Goal: Information Seeking & Learning: Learn about a topic

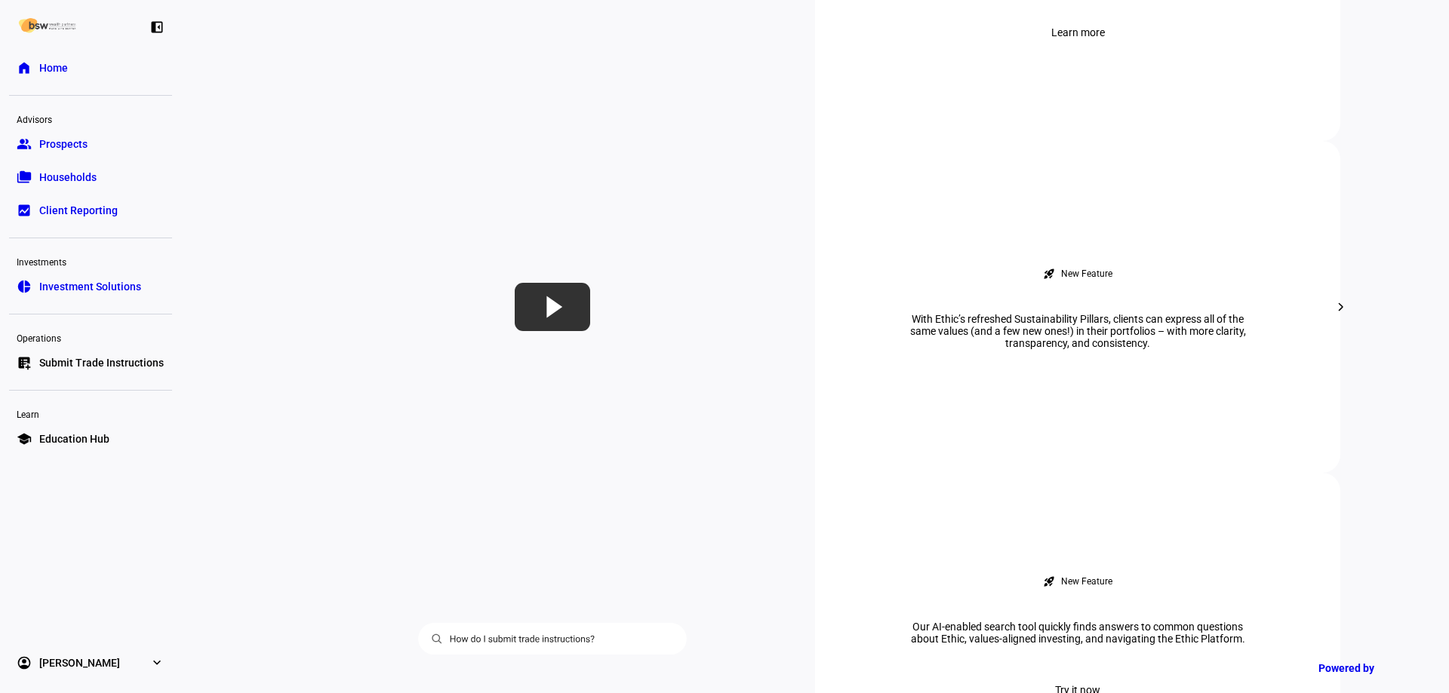
scroll to position [981, 0]
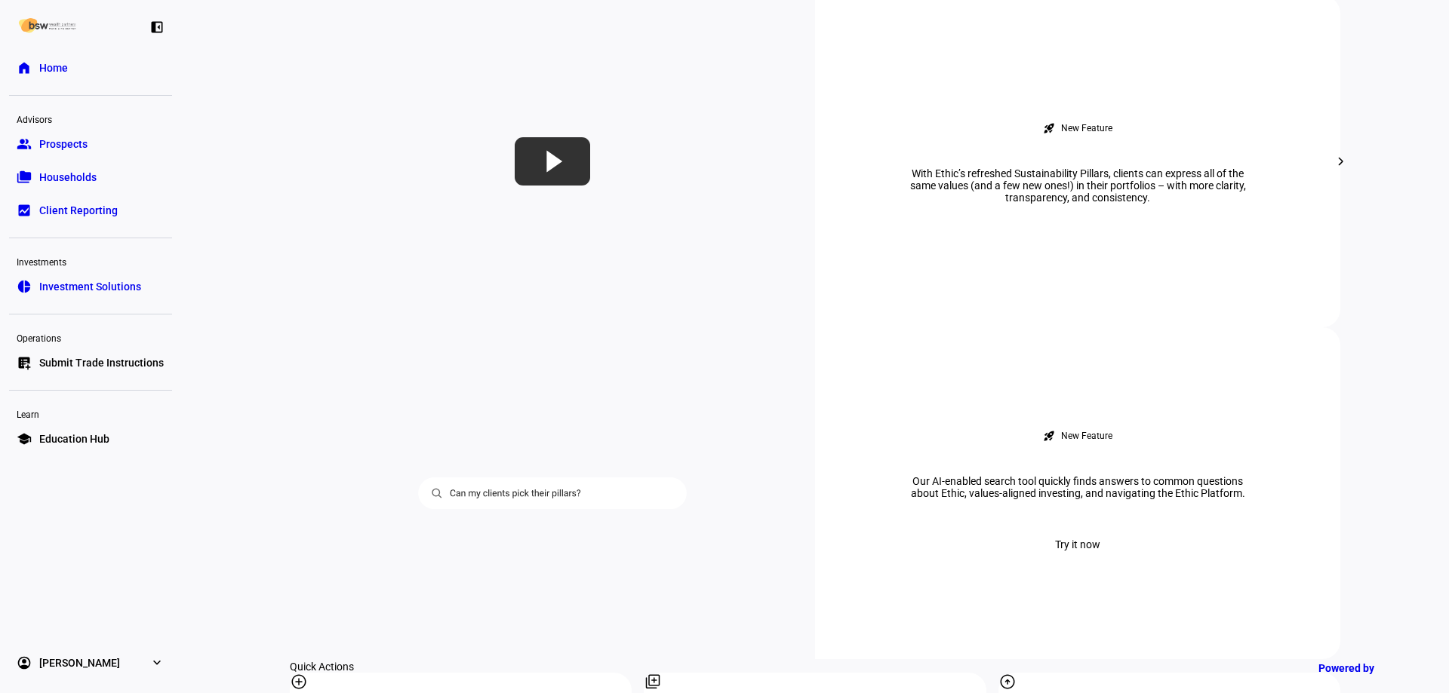
click at [85, 174] on span "Households" at bounding box center [67, 177] width 57 height 15
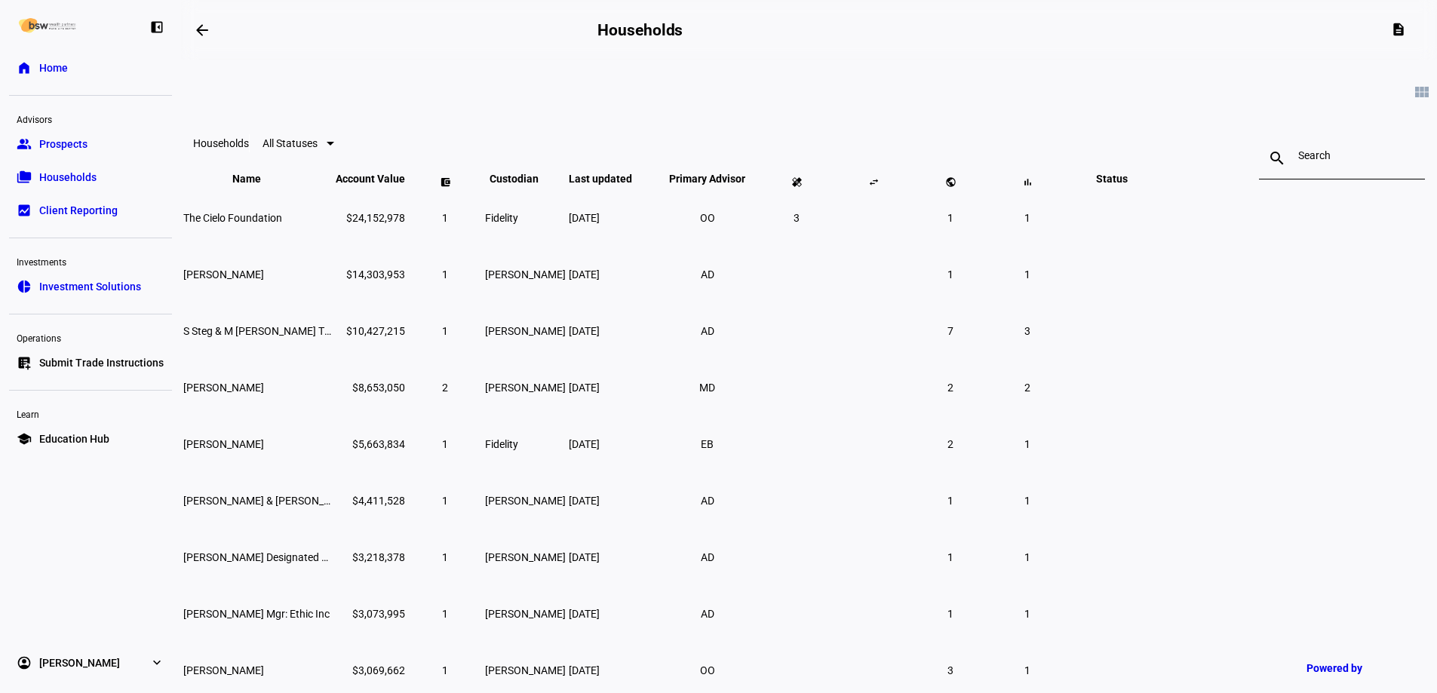
click at [282, 224] on span "The Cielo Foundation" at bounding box center [232, 218] width 99 height 12
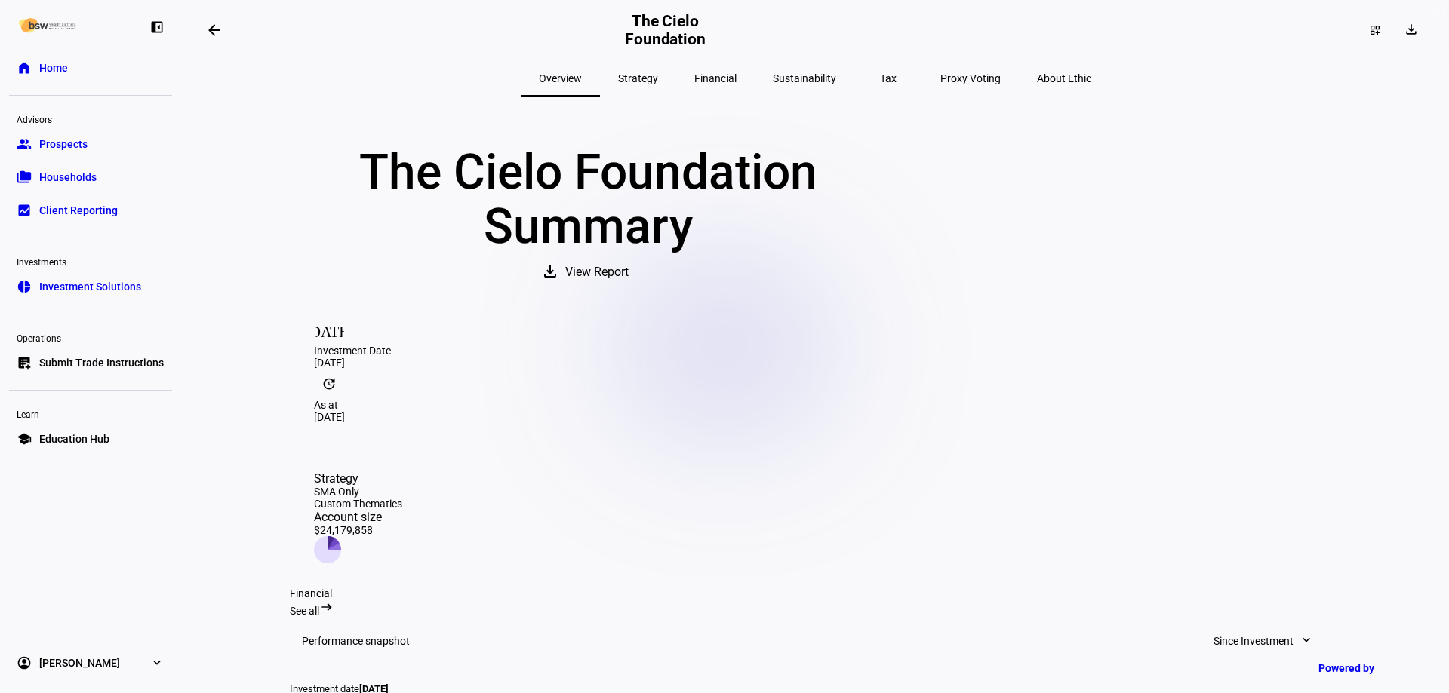
click at [807, 84] on span "Sustainability" at bounding box center [804, 78] width 63 height 11
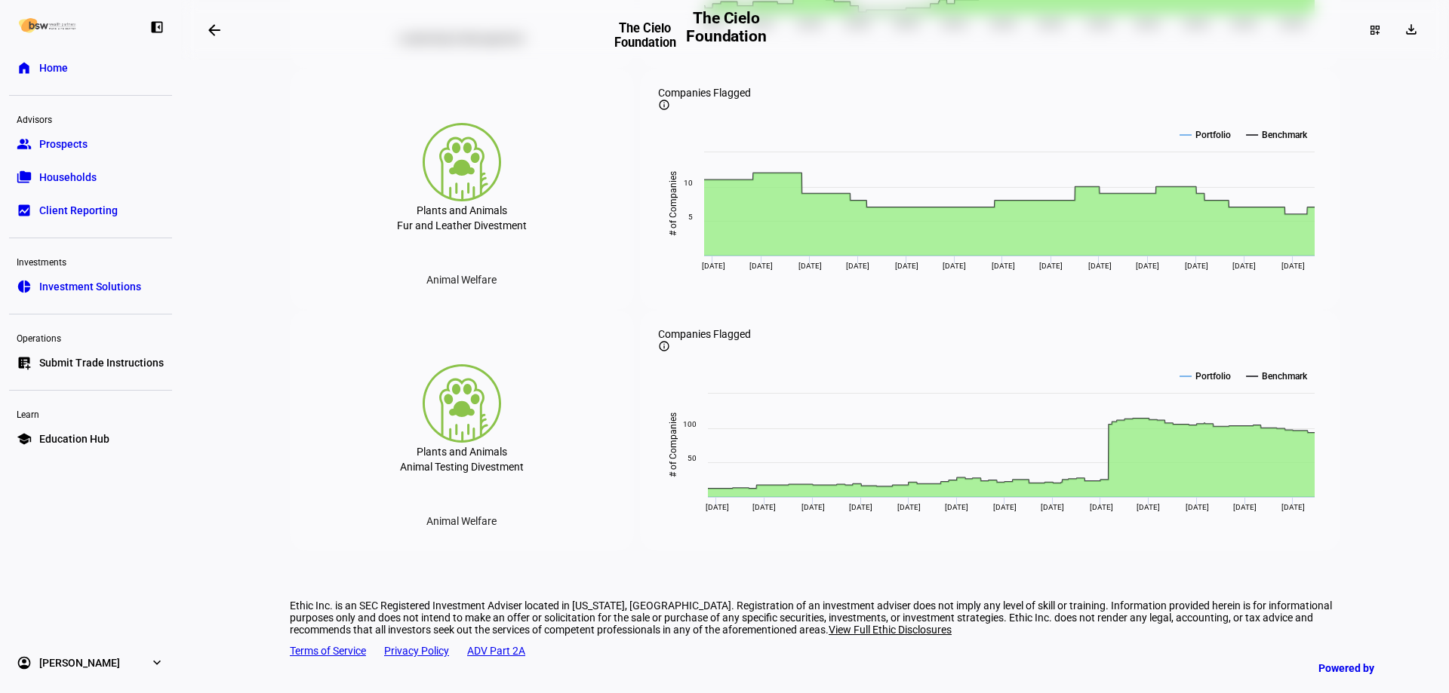
scroll to position [4826, 0]
click at [439, 518] on div "Animal Welfare" at bounding box center [461, 521] width 94 height 24
click at [472, 524] on div "Animal Welfare" at bounding box center [461, 521] width 94 height 24
click at [435, 268] on div "Animal Welfare" at bounding box center [461, 280] width 94 height 24
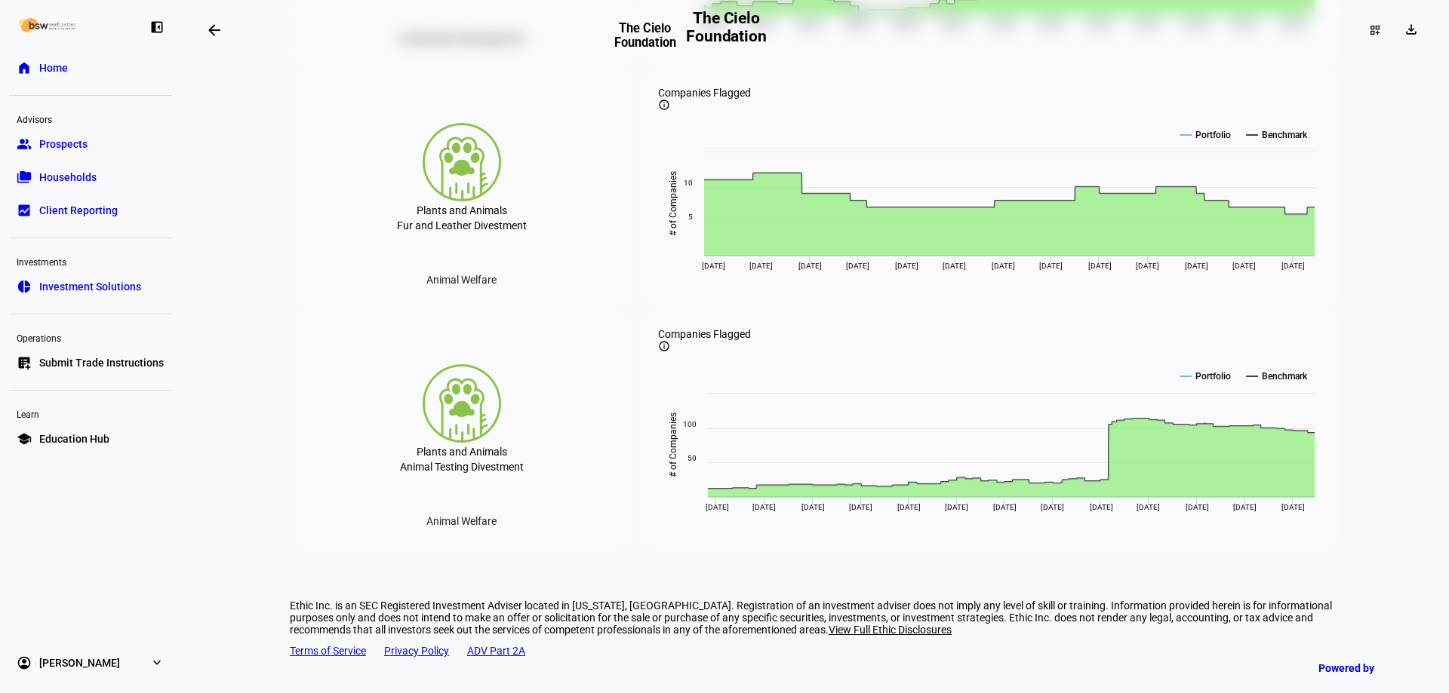
click at [464, 51] on div "Leadership & Management" at bounding box center [461, 38] width 150 height 24
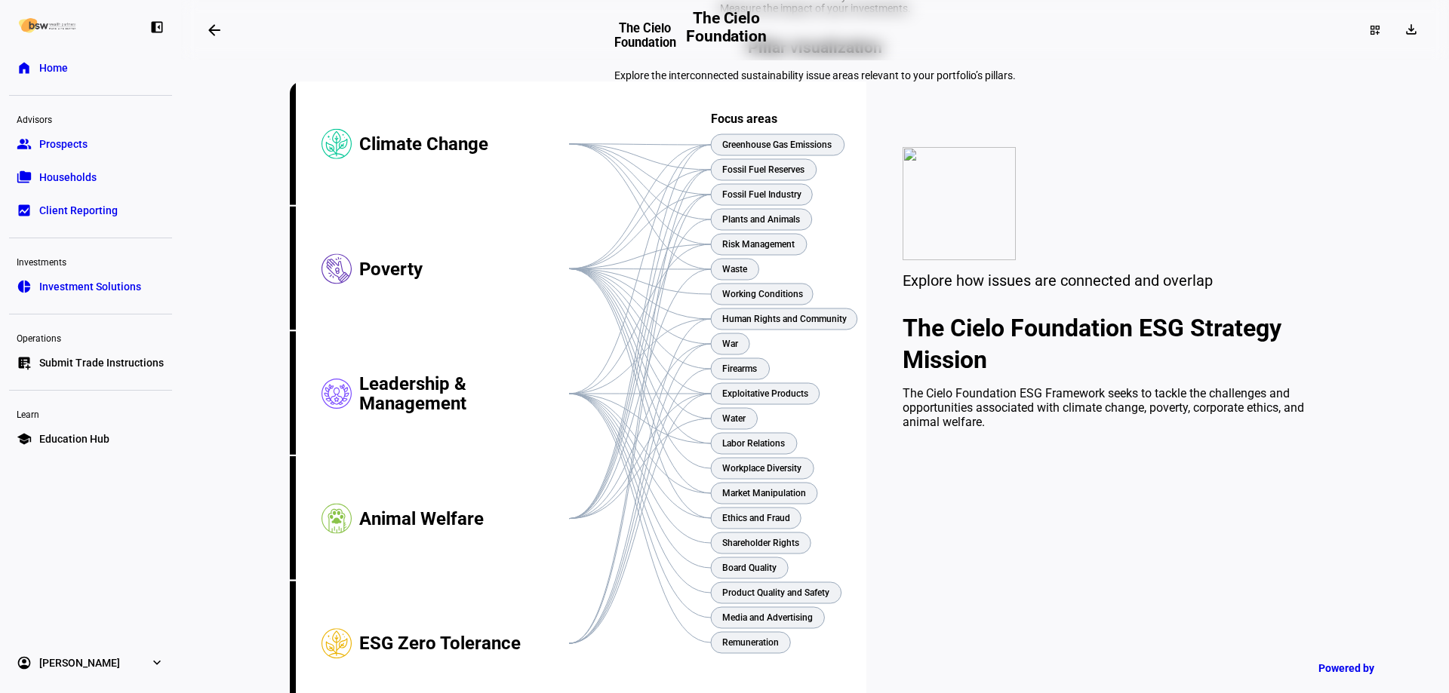
scroll to position [0, 0]
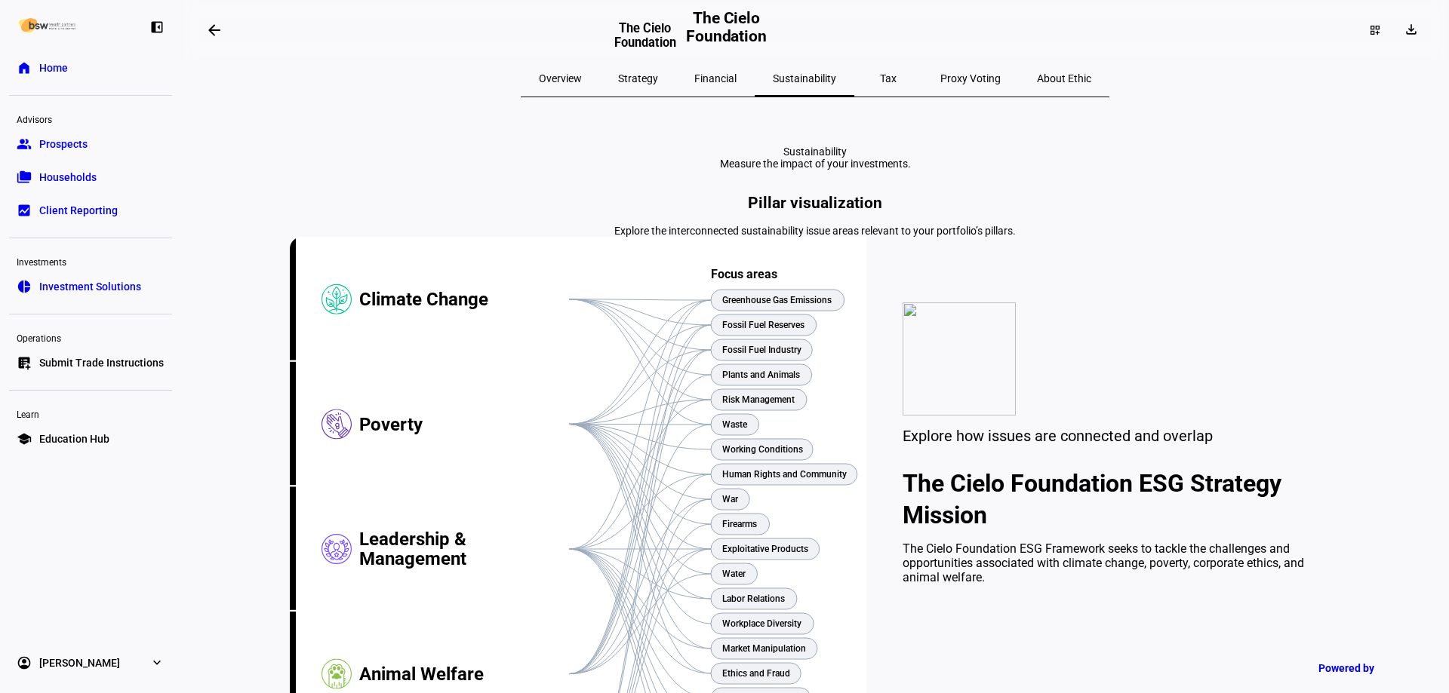
click at [658, 76] on span "Strategy" at bounding box center [638, 78] width 40 height 11
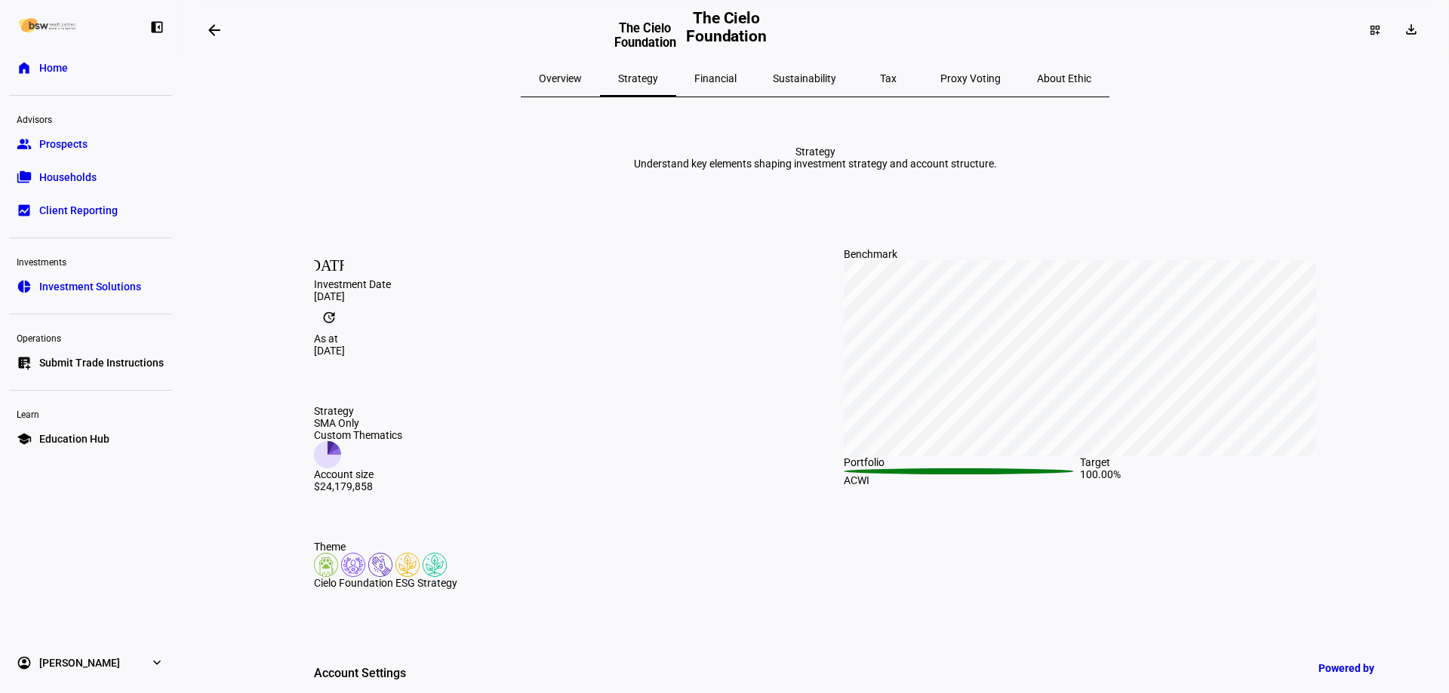
click at [727, 83] on span "Financial" at bounding box center [715, 78] width 42 height 11
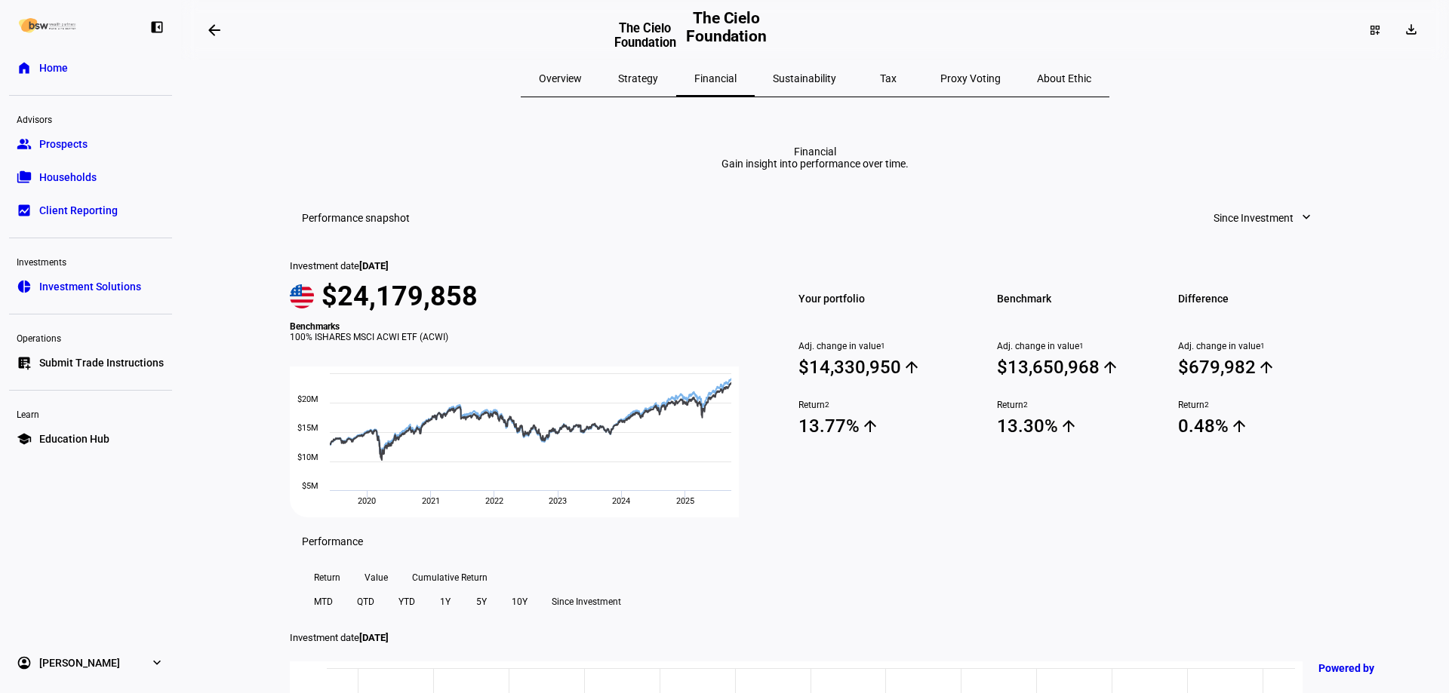
click at [940, 75] on span "Proxy Voting" at bounding box center [970, 78] width 60 height 11
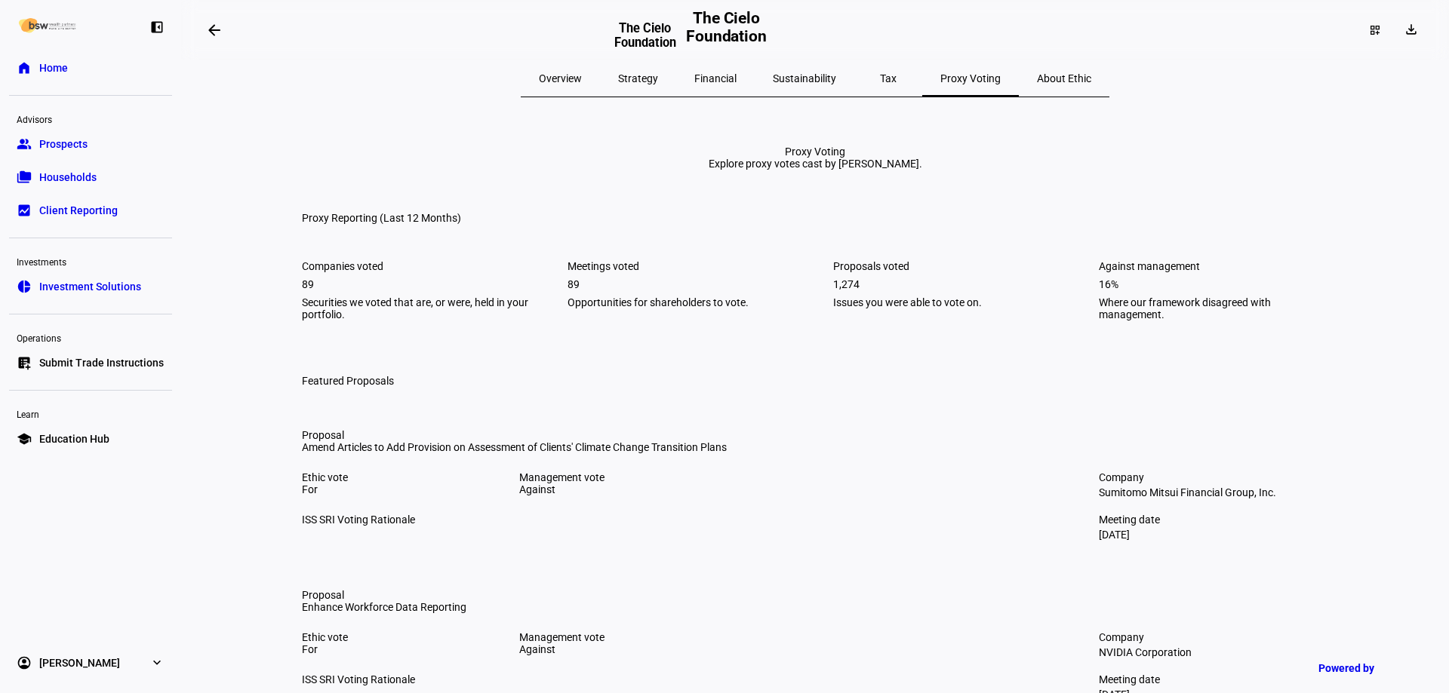
click at [582, 78] on span "Overview" at bounding box center [560, 78] width 43 height 11
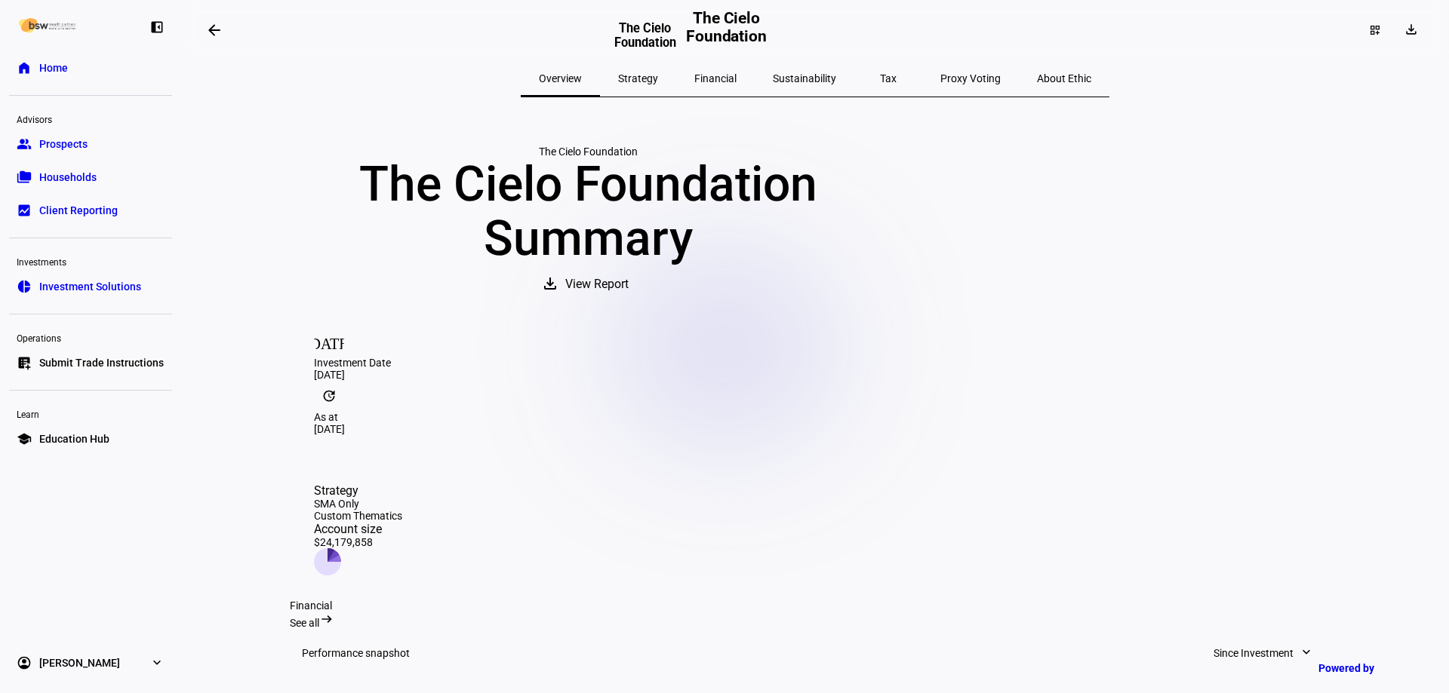
click at [802, 78] on span "Sustainability" at bounding box center [804, 78] width 63 height 11
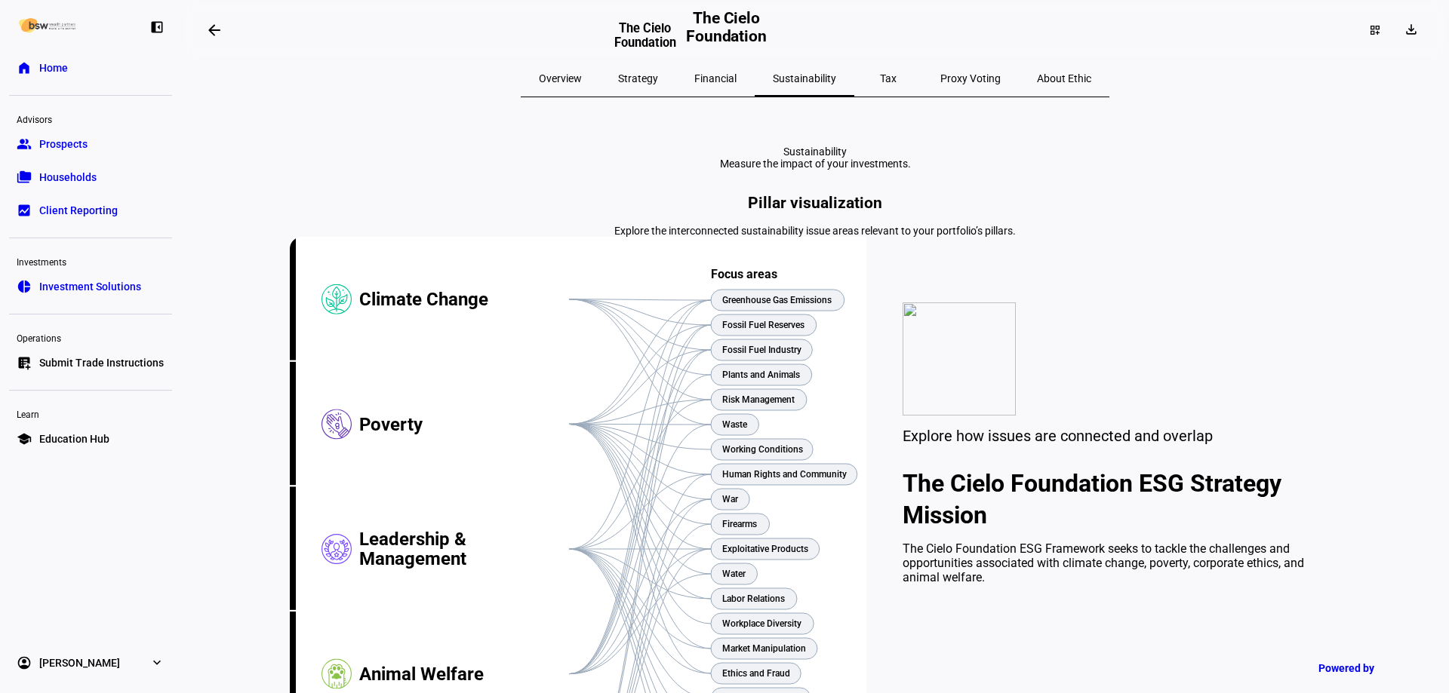
click at [582, 78] on span "Overview" at bounding box center [560, 78] width 43 height 11
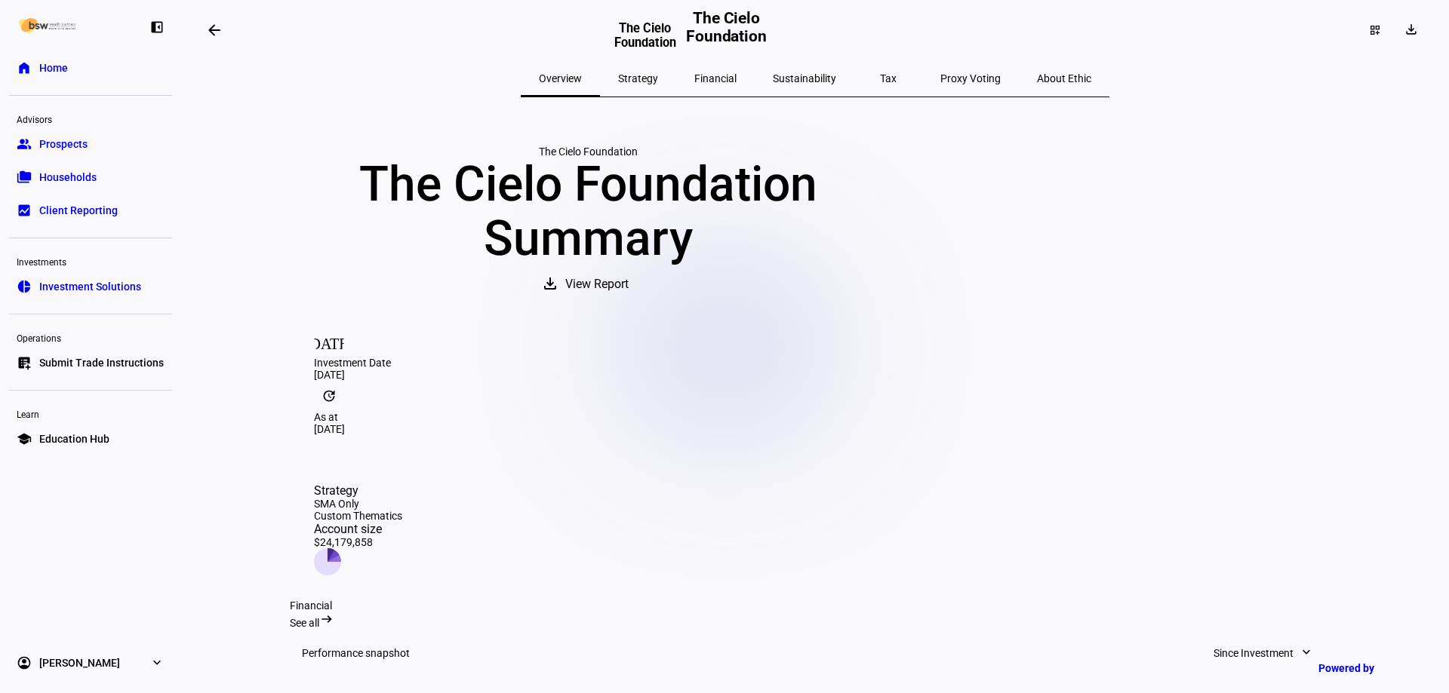
click at [125, 277] on link "pie_chart Investment Solutions" at bounding box center [90, 287] width 163 height 30
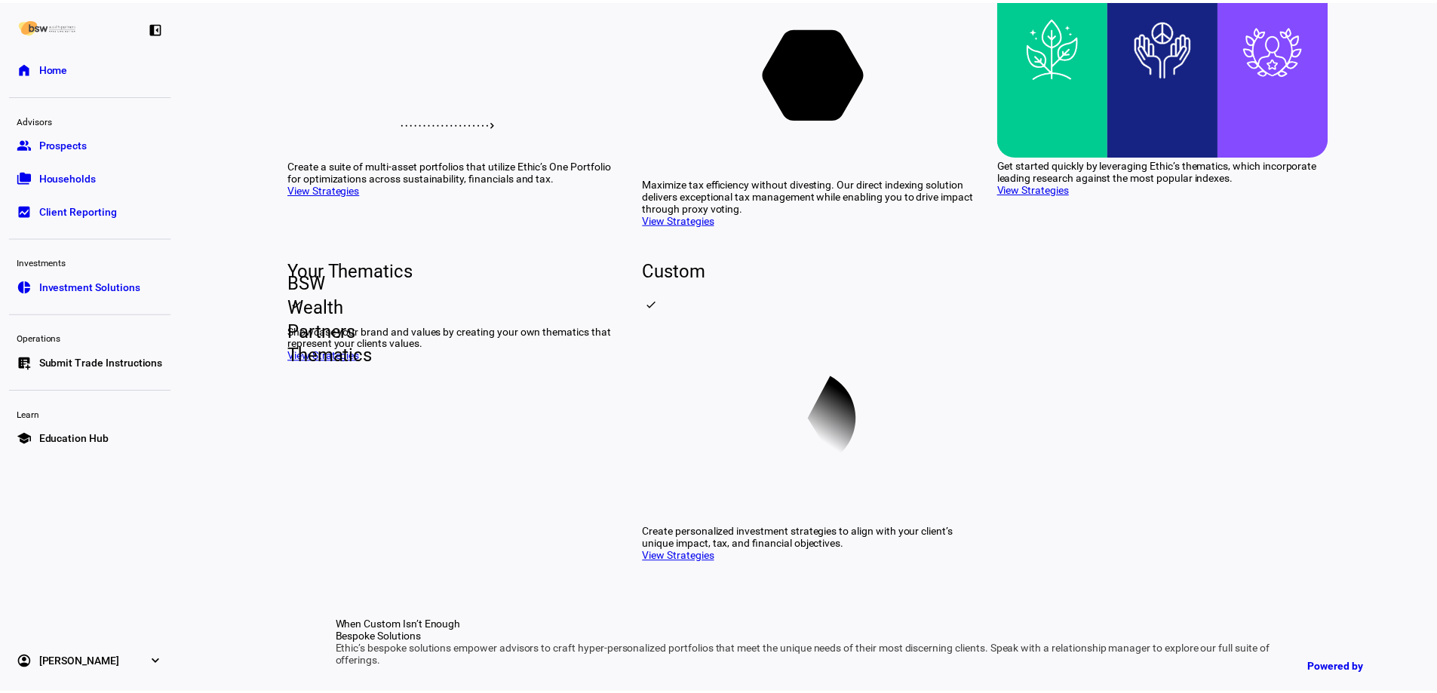
scroll to position [302, 0]
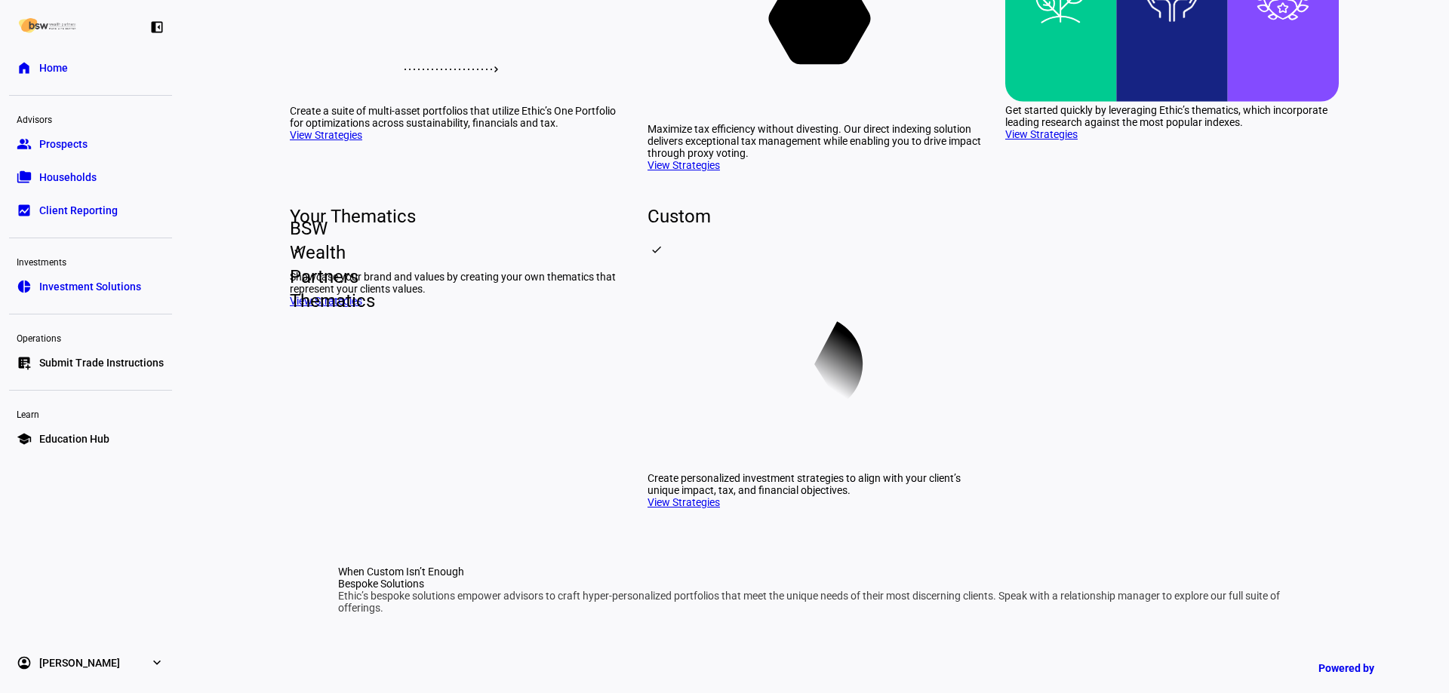
click at [69, 181] on span "Households" at bounding box center [67, 177] width 57 height 15
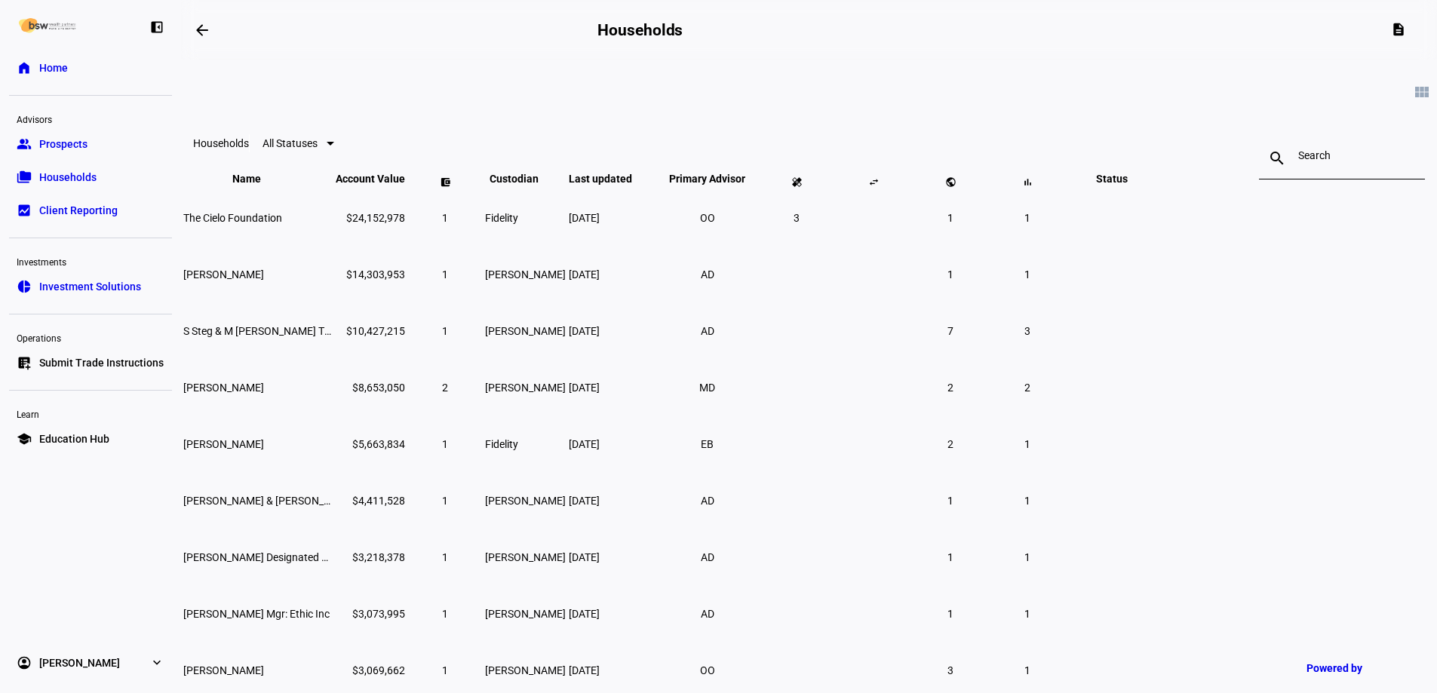
click at [282, 224] on span "The Cielo Foundation" at bounding box center [232, 218] width 99 height 12
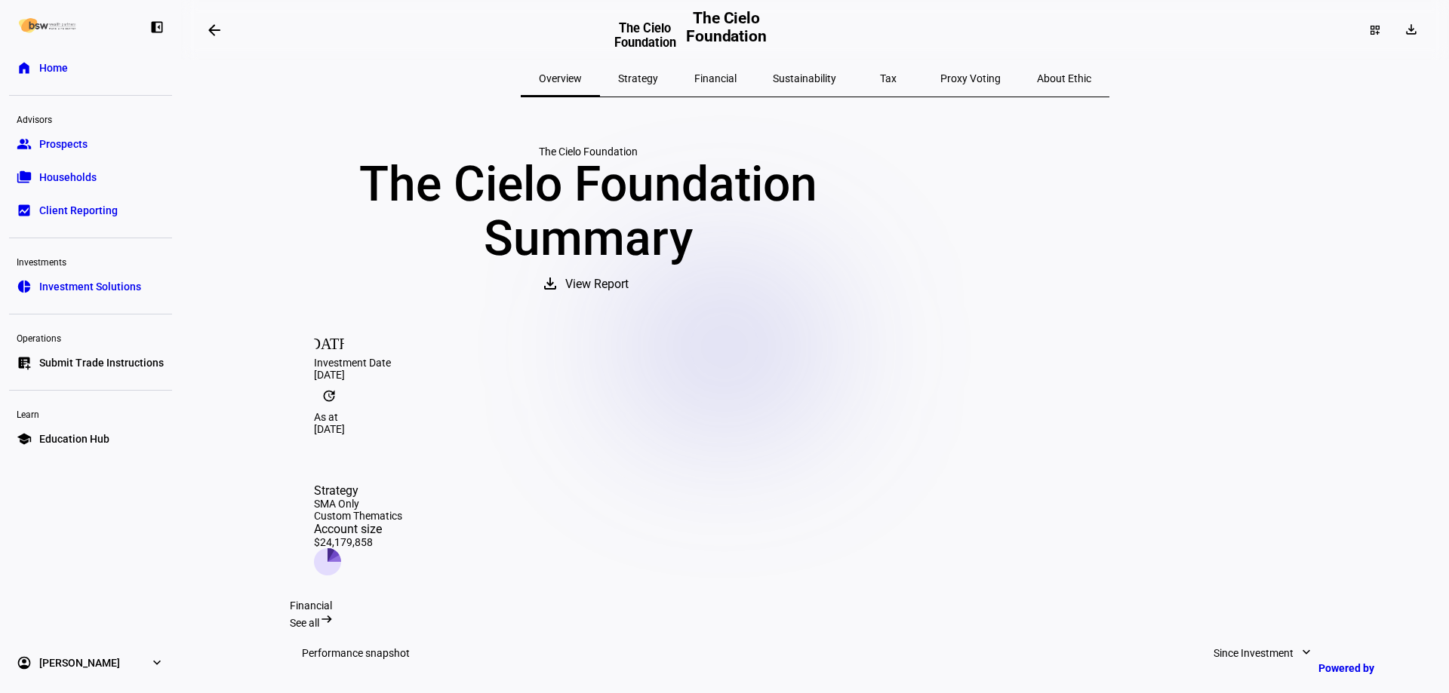
click at [223, 35] on mat-icon "arrow_backwards" at bounding box center [214, 30] width 18 height 18
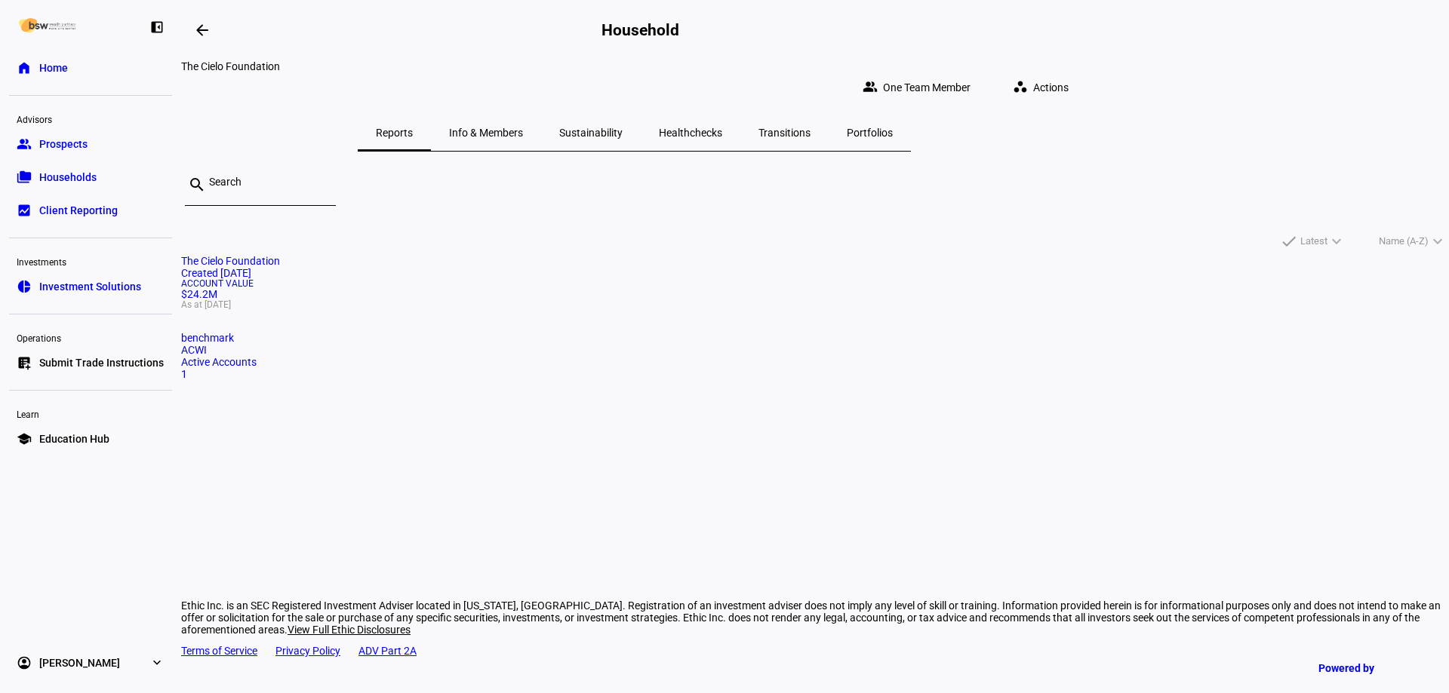
click at [622, 128] on span "Sustainability" at bounding box center [590, 133] width 63 height 11
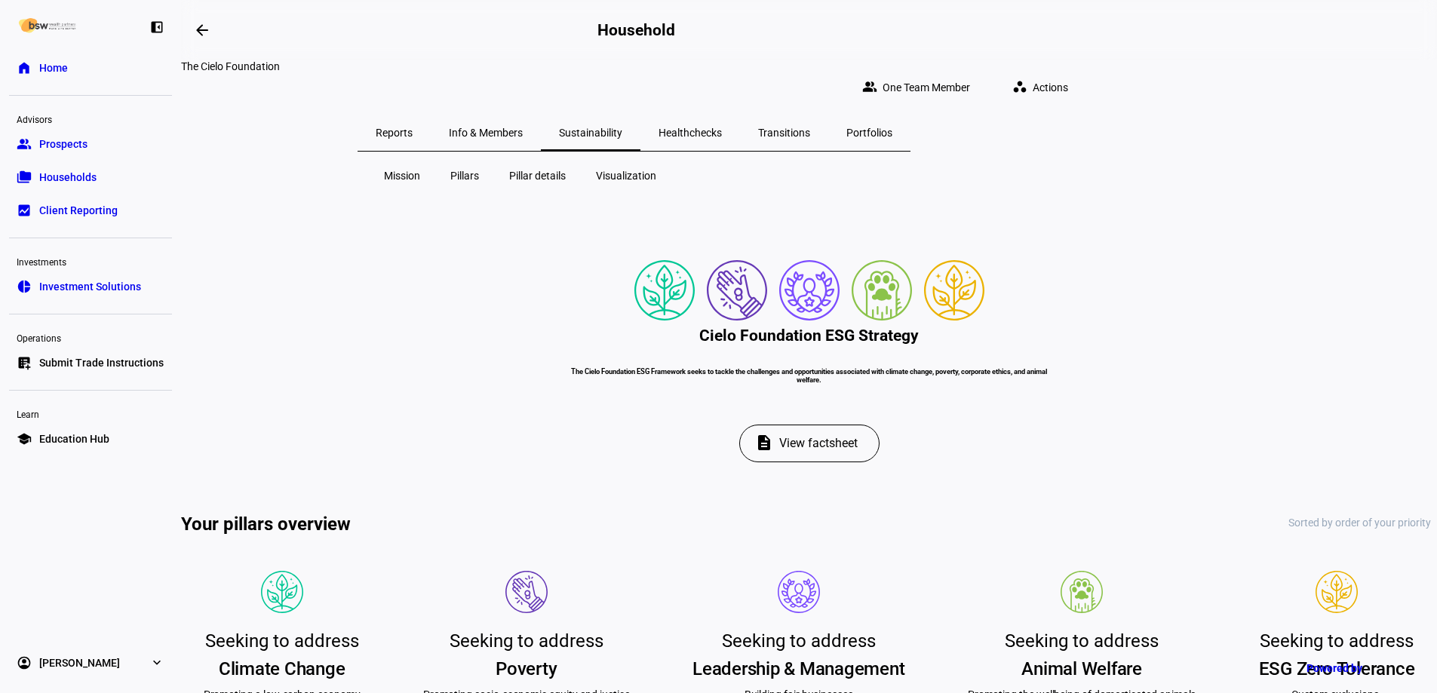
click at [531, 168] on span "Pillar details" at bounding box center [537, 175] width 57 height 15
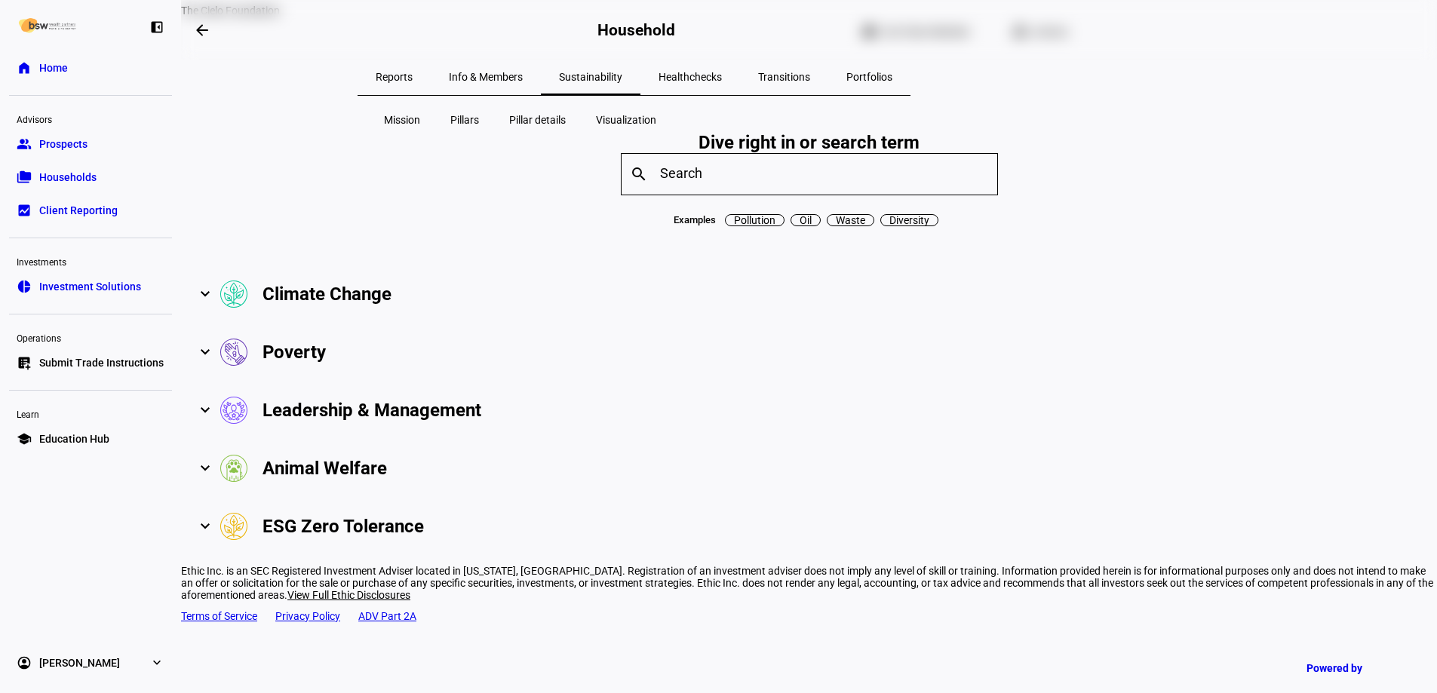
scroll to position [102, 0]
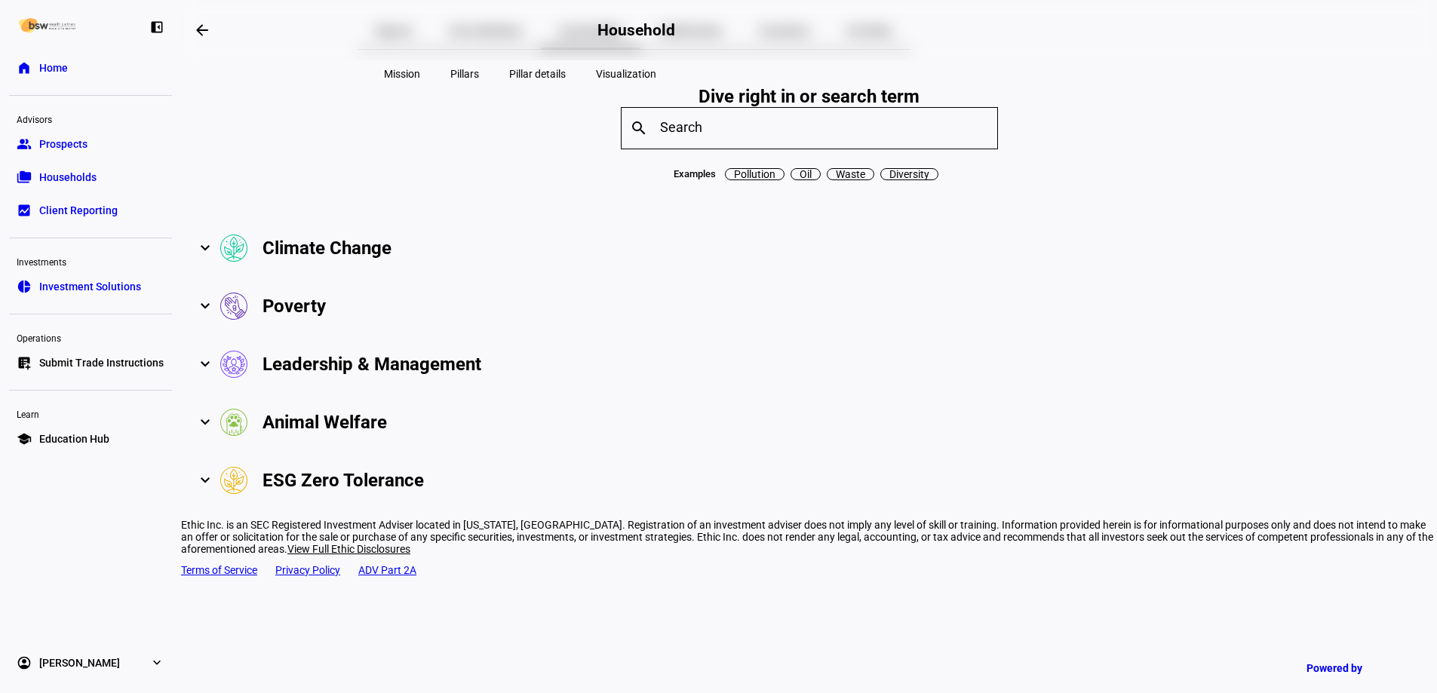
click at [247, 320] on img at bounding box center [233, 306] width 27 height 27
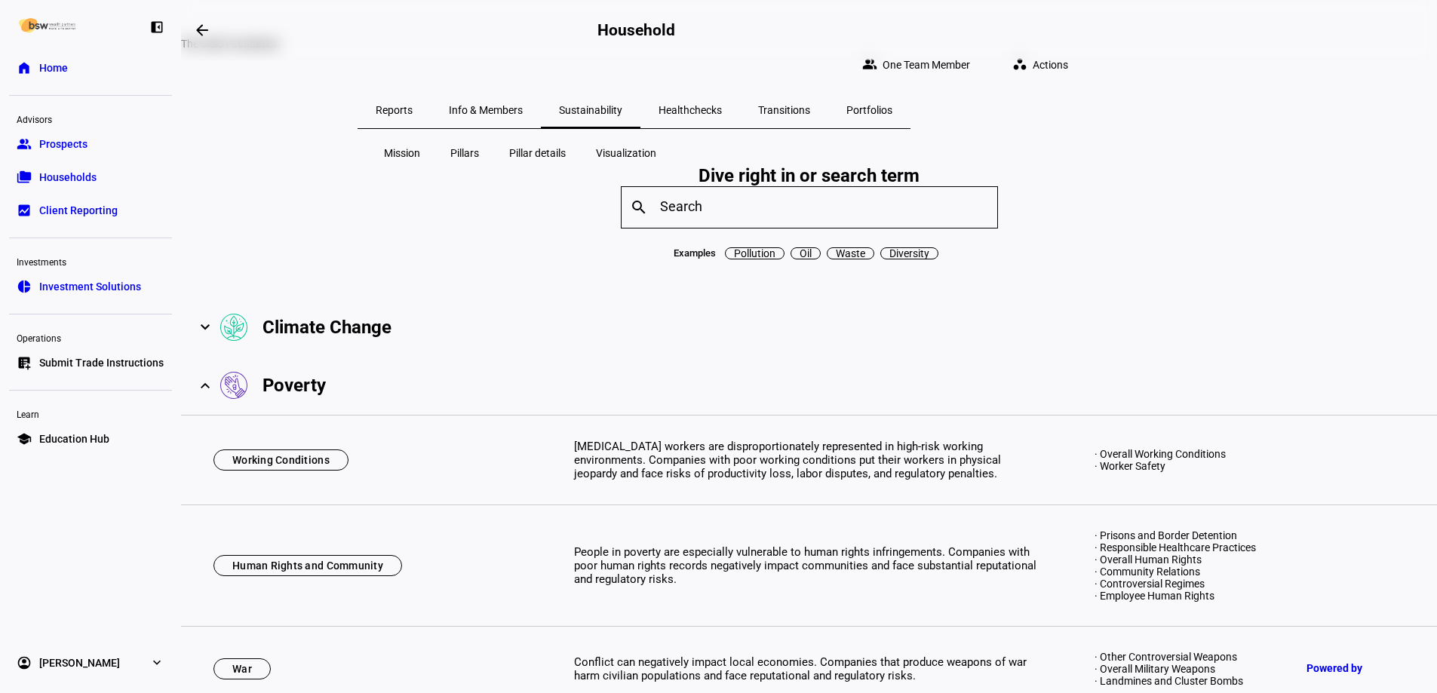
scroll to position [0, 0]
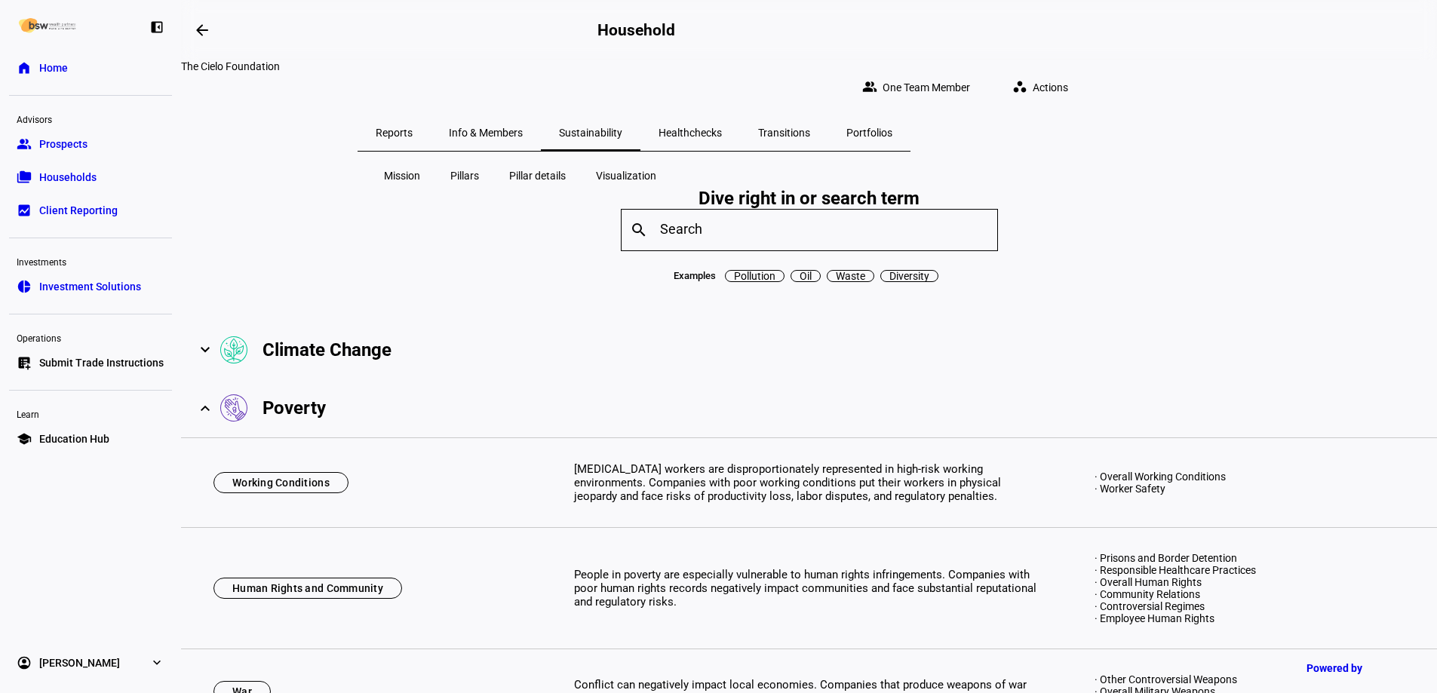
click at [467, 168] on span "Pillars" at bounding box center [464, 175] width 29 height 15
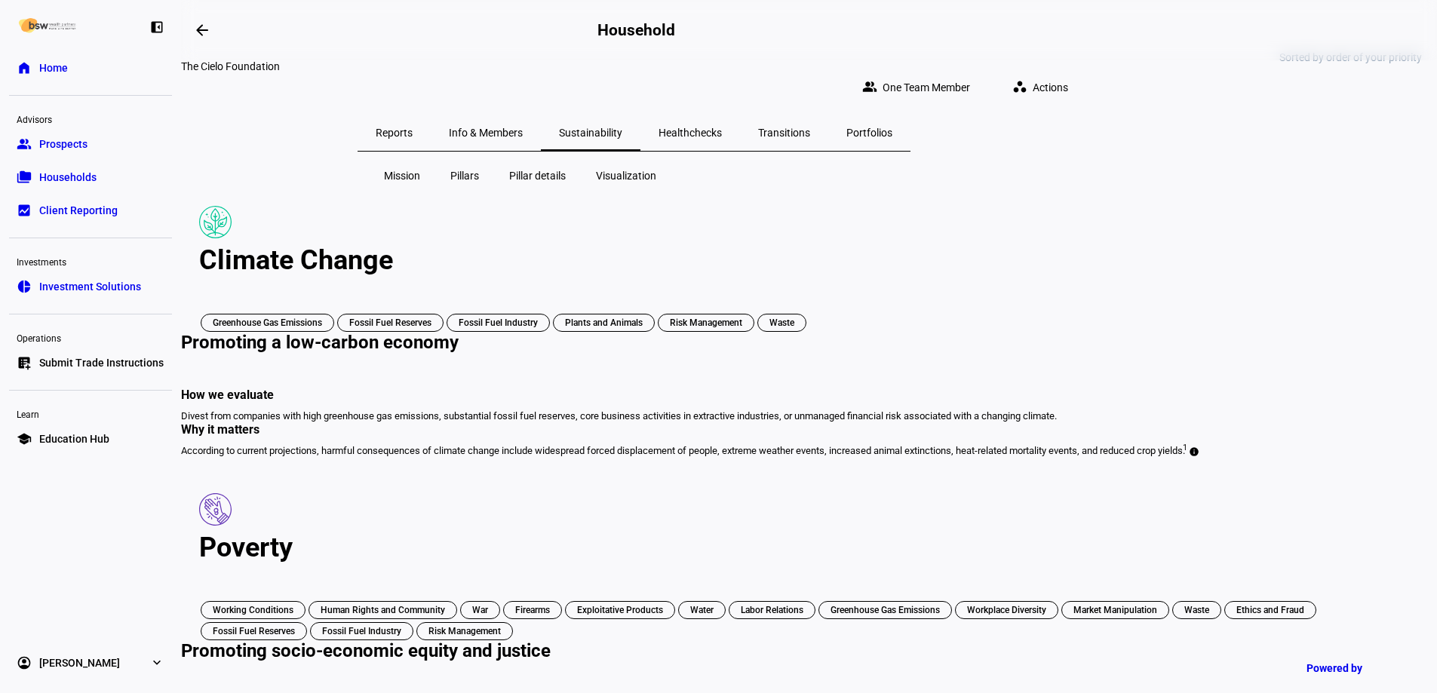
click at [416, 168] on span "Mission" at bounding box center [402, 175] width 36 height 15
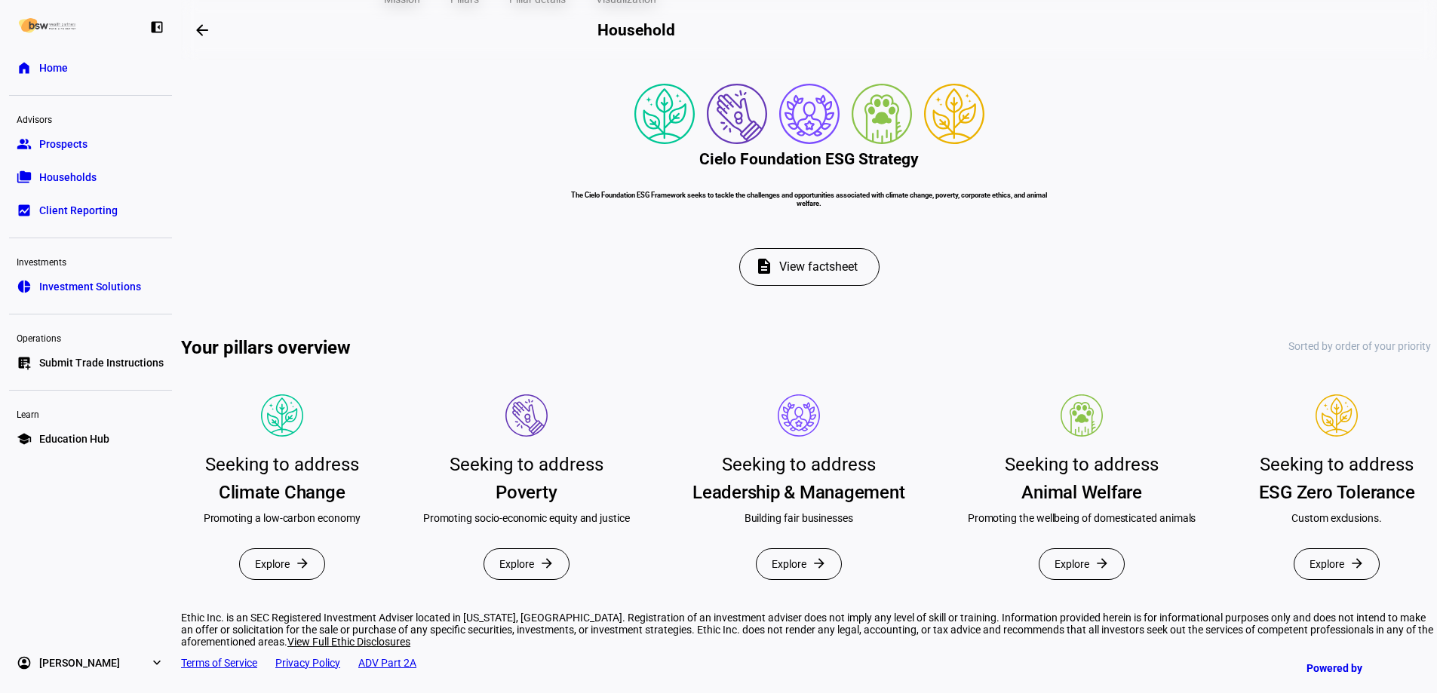
scroll to position [226, 0]
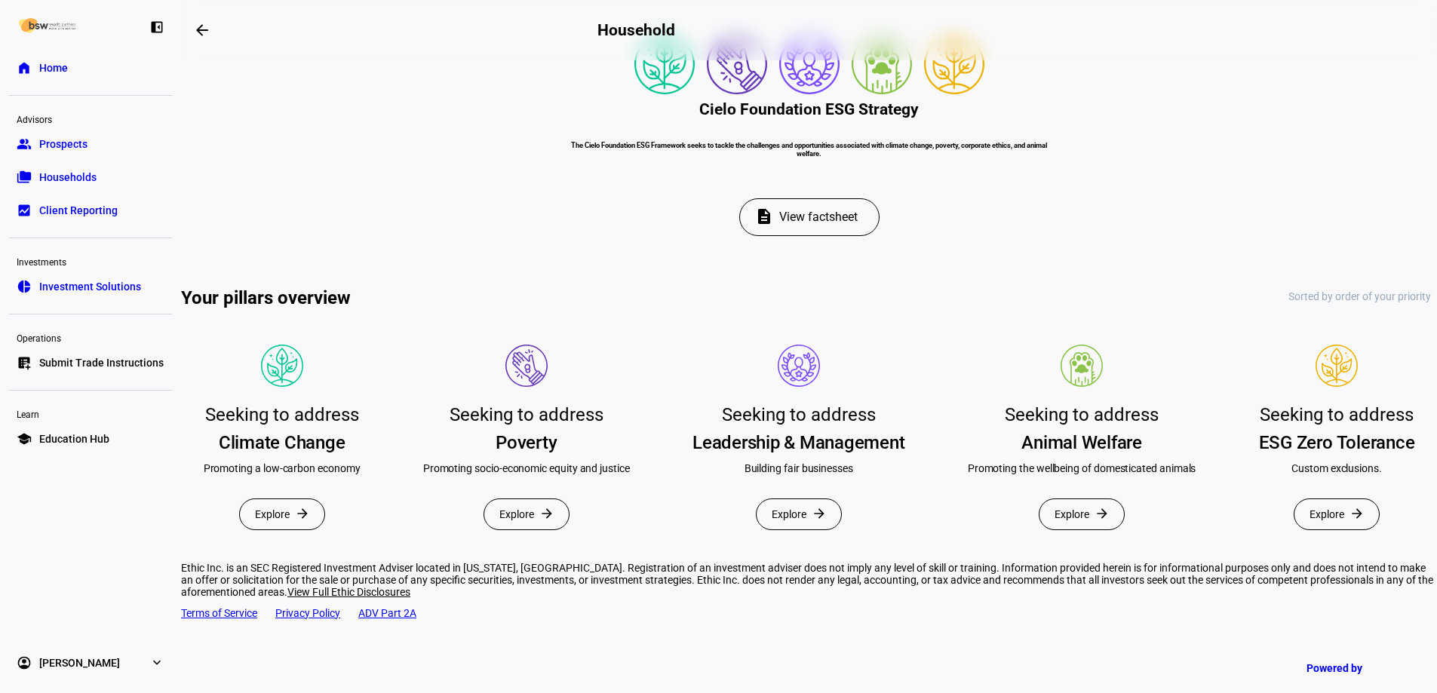
click at [819, 235] on span "View factsheet" at bounding box center [818, 217] width 78 height 36
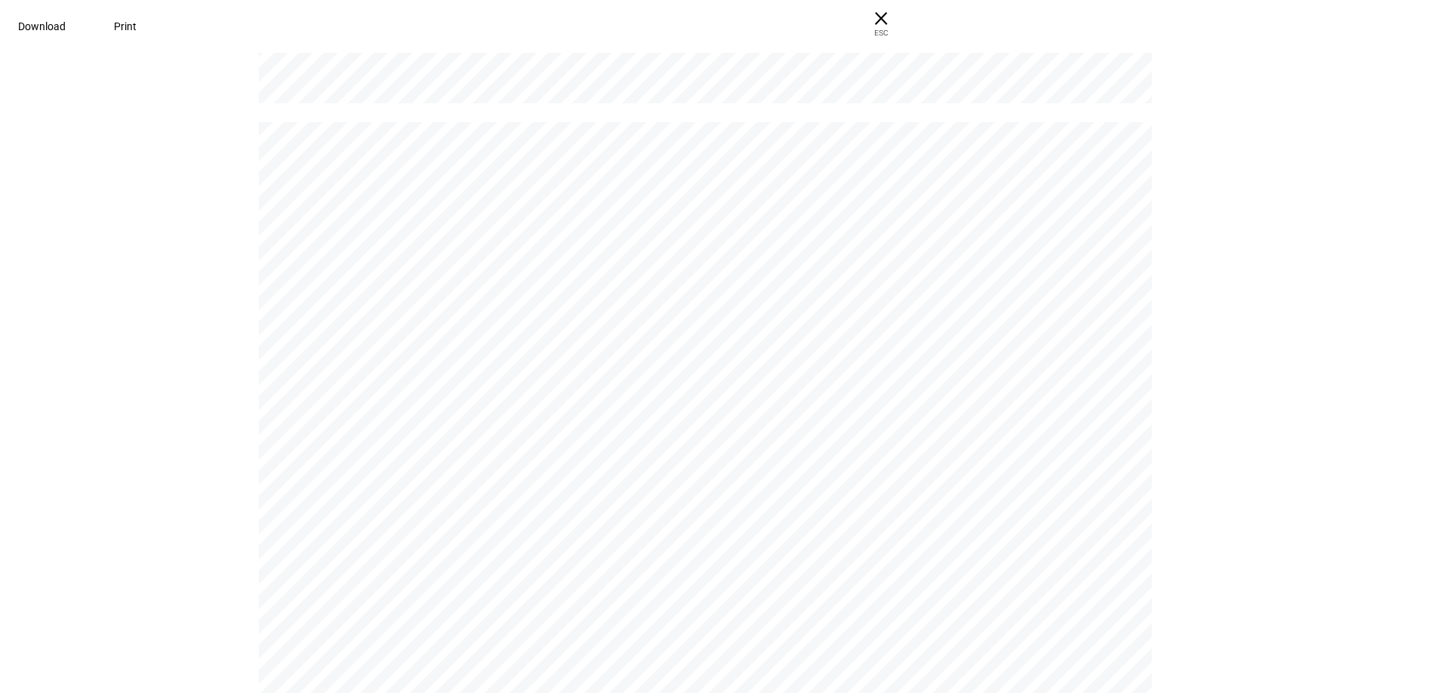
scroll to position [0, 0]
click at [905, 10] on span "× ESC" at bounding box center [881, 24] width 48 height 48
